Goal: Task Accomplishment & Management: Complete application form

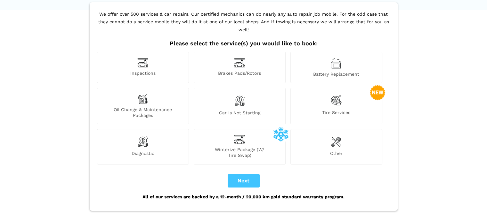
scroll to position [32, 0]
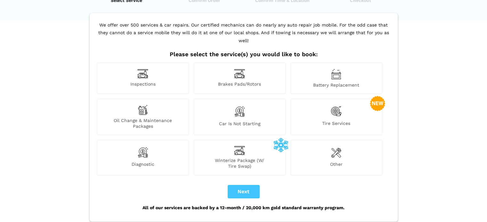
click at [239, 146] on img at bounding box center [239, 150] width 11 height 9
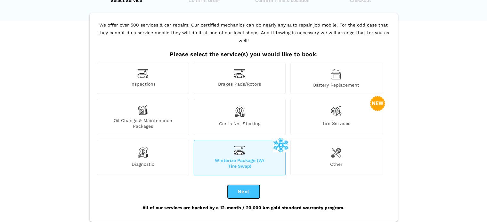
click at [244, 185] on button "Next" at bounding box center [243, 191] width 32 height 13
checkbox input "true"
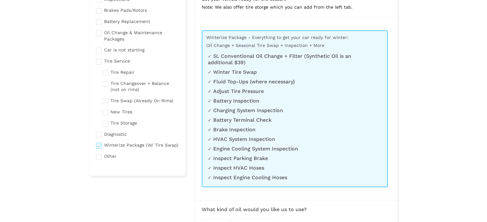
scroll to position [64, 0]
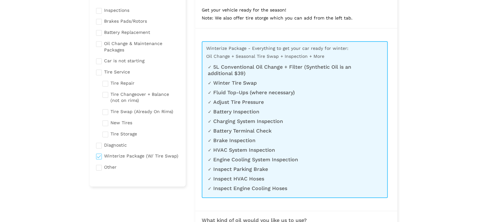
click at [105, 112] on input "checkbox" at bounding box center [140, 111] width 77 height 8
checkbox input "true"
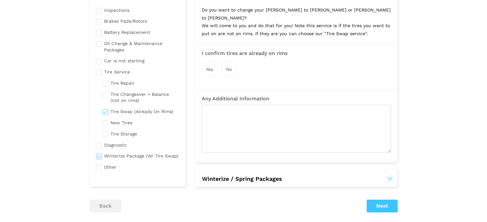
click at [100, 156] on input "checkbox" at bounding box center [138, 156] width 84 height 8
checkbox input "false"
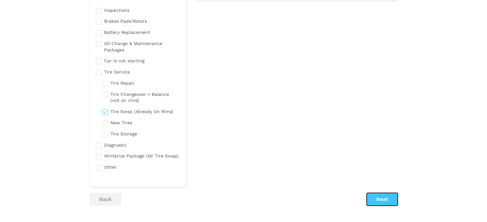
click at [381, 199] on button "Next" at bounding box center [381, 199] width 31 height 13
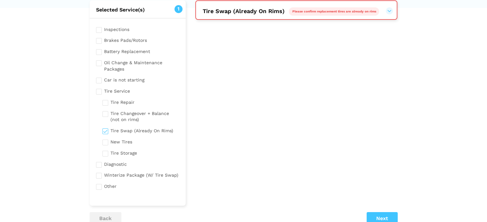
click at [389, 8] on button "Tire Swap (Already On Rims) Please confirm replacement tires are already on rims" at bounding box center [296, 11] width 188 height 8
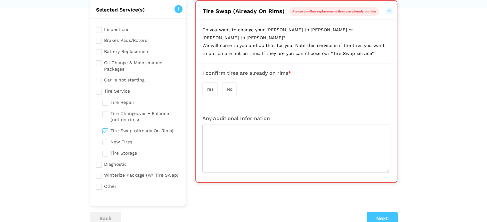
click at [210, 87] on span "Yes" at bounding box center [209, 89] width 7 height 5
click at [383, 217] on button "Next" at bounding box center [381, 218] width 31 height 13
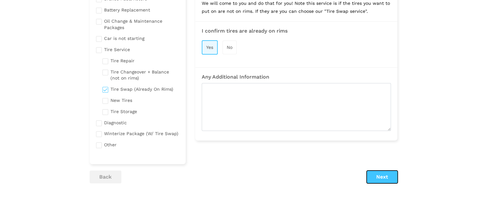
scroll to position [96, 0]
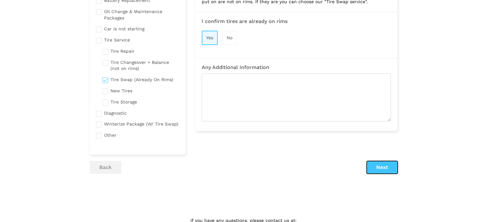
click at [374, 163] on button "Next" at bounding box center [381, 167] width 31 height 13
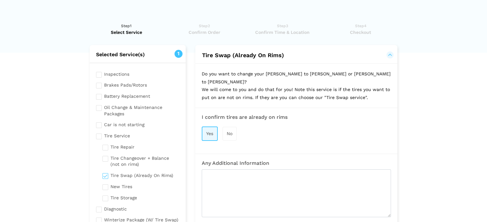
scroll to position [0, 0]
drag, startPoint x: 264, startPoint y: 73, endPoint x: 308, endPoint y: 74, distance: 44.2
click at [308, 74] on p "Do you want to change your summers to winters or winters to summers? We will co…" at bounding box center [296, 86] width 202 height 44
copy p "[PERSON_NAME] to [PERSON_NAME]"
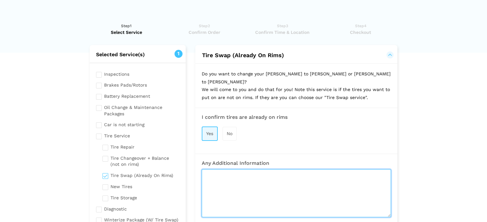
paste textarea "[PERSON_NAME] to [PERSON_NAME]"
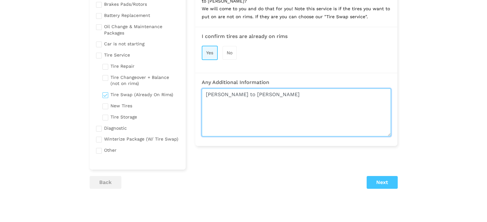
scroll to position [96, 0]
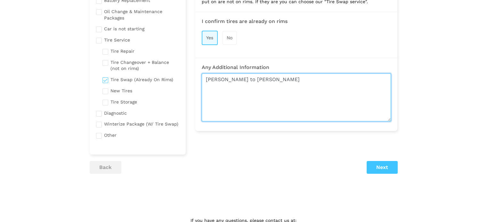
type textarea "[PERSON_NAME] to [PERSON_NAME]"
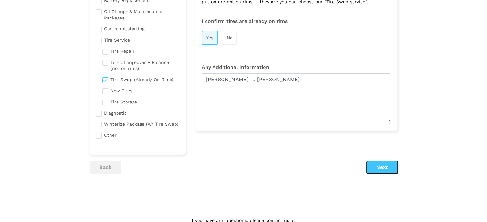
click at [381, 170] on button "Next" at bounding box center [381, 167] width 31 height 13
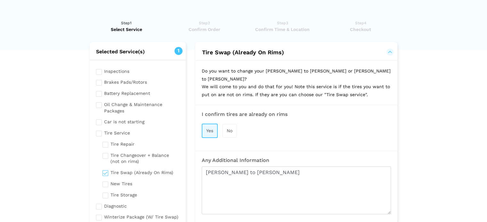
scroll to position [0, 0]
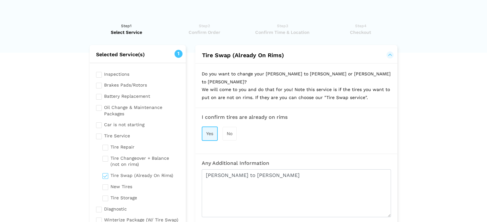
click at [208, 131] on span "Yes" at bounding box center [209, 133] width 7 height 5
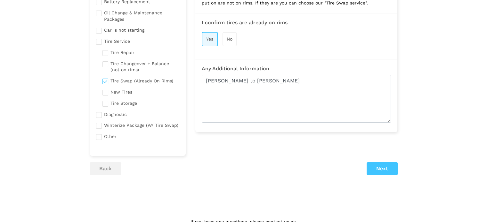
scroll to position [96, 0]
click at [378, 166] on button "Next" at bounding box center [381, 167] width 31 height 13
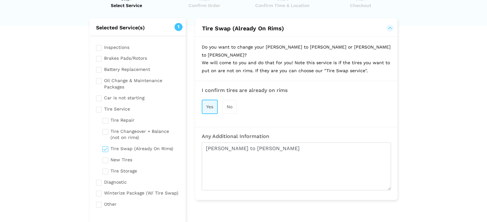
scroll to position [64, 0]
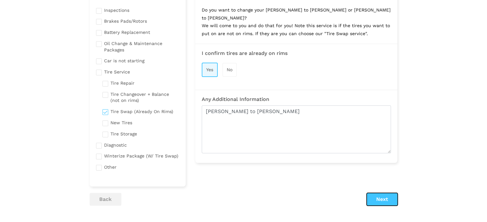
click at [376, 196] on button "Next" at bounding box center [381, 199] width 31 height 13
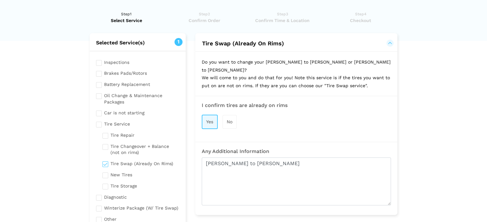
scroll to position [0, 0]
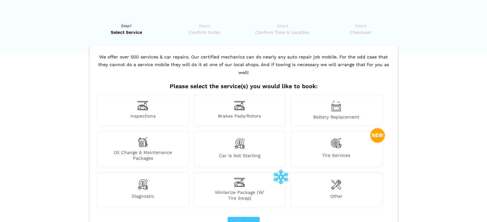
click at [331, 138] on img at bounding box center [335, 143] width 11 height 13
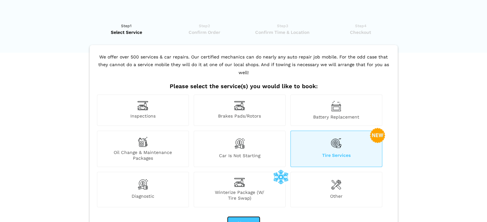
click at [244, 217] on button "Next" at bounding box center [243, 223] width 32 height 13
checkbox input "true"
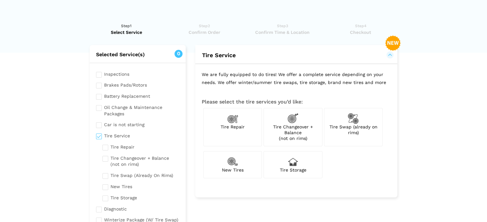
click at [105, 176] on input "checkbox" at bounding box center [140, 175] width 77 height 8
checkbox input "true"
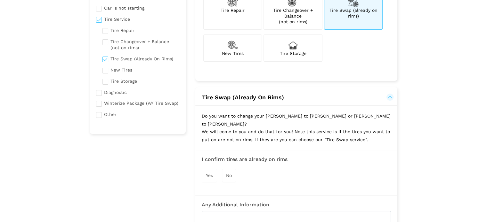
scroll to position [128, 0]
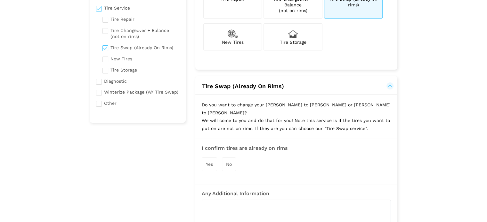
click at [209, 162] on span "Yes" at bounding box center [209, 164] width 7 height 5
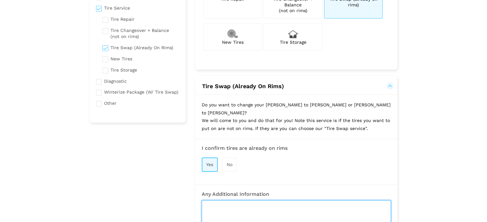
paste textarea "[PERSON_NAME] to [PERSON_NAME]"
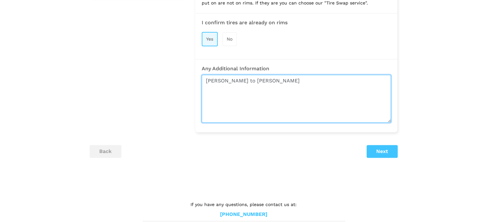
type textarea "[PERSON_NAME] to [PERSON_NAME]"
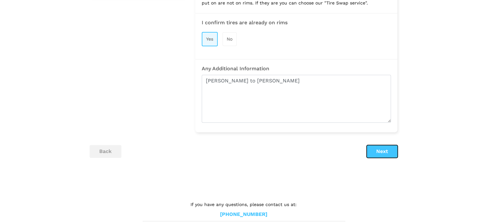
click at [377, 145] on button "Next" at bounding box center [381, 151] width 31 height 13
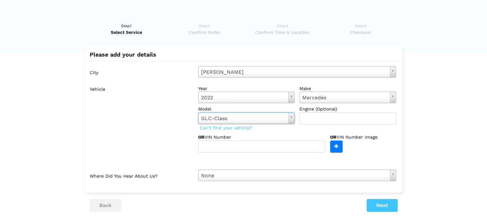
scroll to position [32, 0]
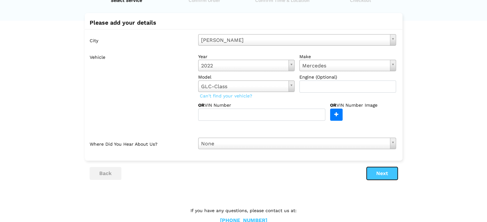
click at [380, 176] on button "Next" at bounding box center [381, 173] width 31 height 13
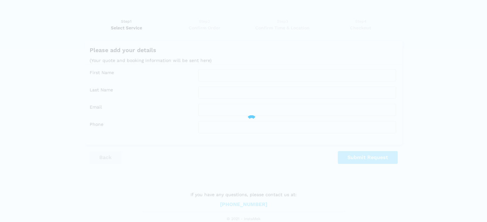
scroll to position [4, 0]
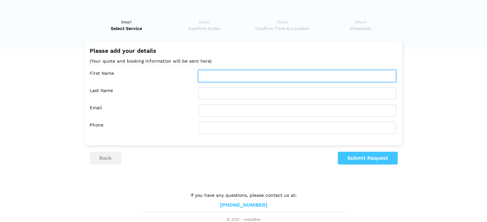
click at [225, 75] on input "text" at bounding box center [297, 76] width 198 height 12
type input "[PERSON_NAME]"
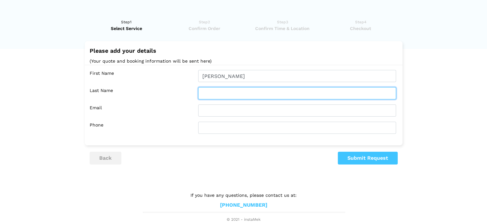
type input "[PERSON_NAME]"
type input "[EMAIL_ADDRESS][DOMAIN_NAME]"
type input "4166697490"
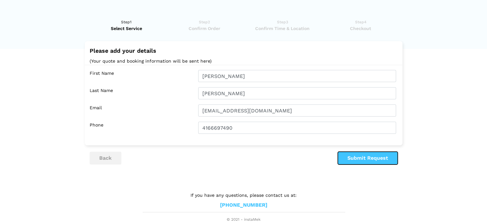
click at [343, 156] on button "Submit Request" at bounding box center [368, 158] width 60 height 13
